Goal: Navigation & Orientation: Find specific page/section

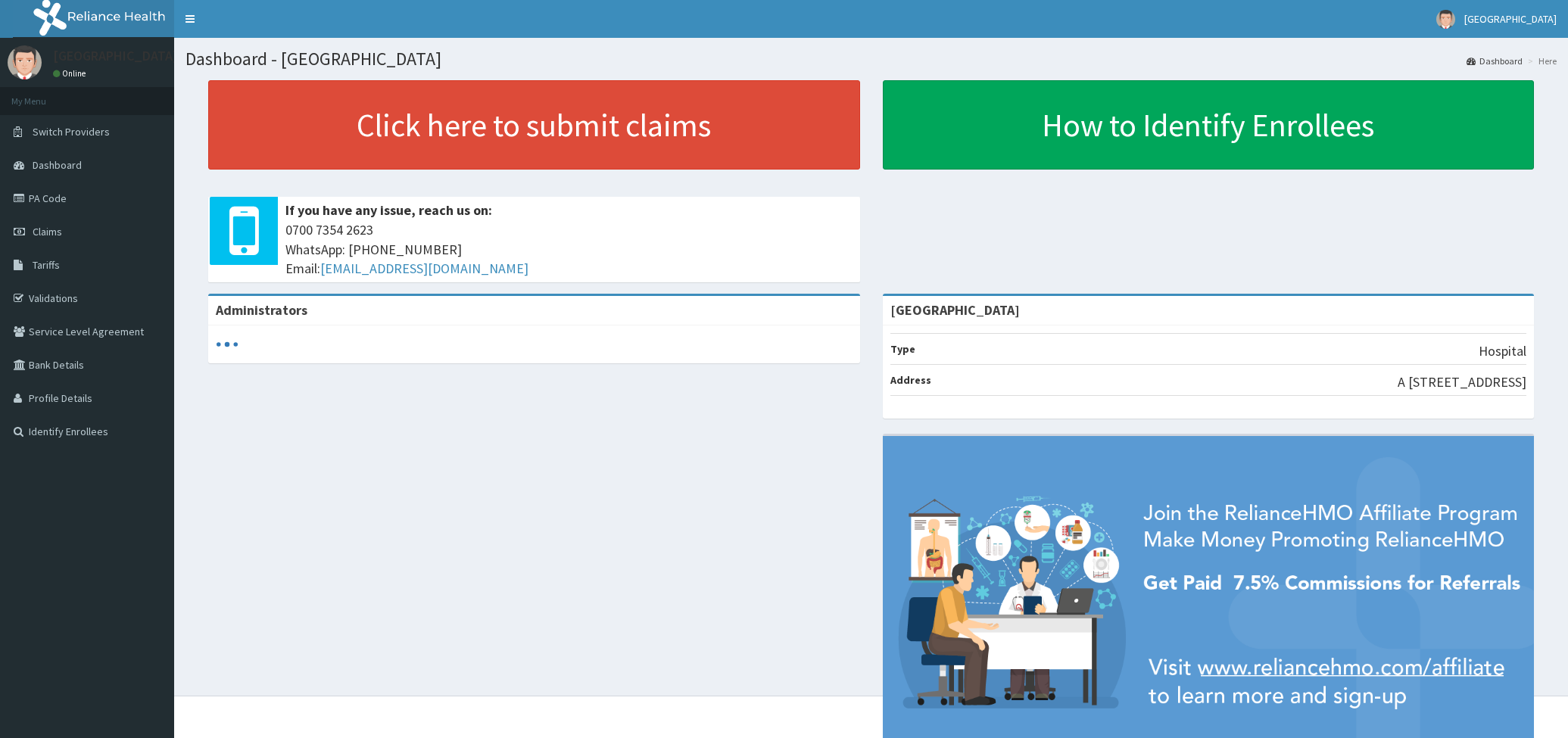
click at [52, 162] on span "Dashboard" at bounding box center [57, 164] width 49 height 13
click at [51, 166] on span "Dashboard" at bounding box center [57, 164] width 49 height 13
